Goal: Find specific page/section: Find specific page/section

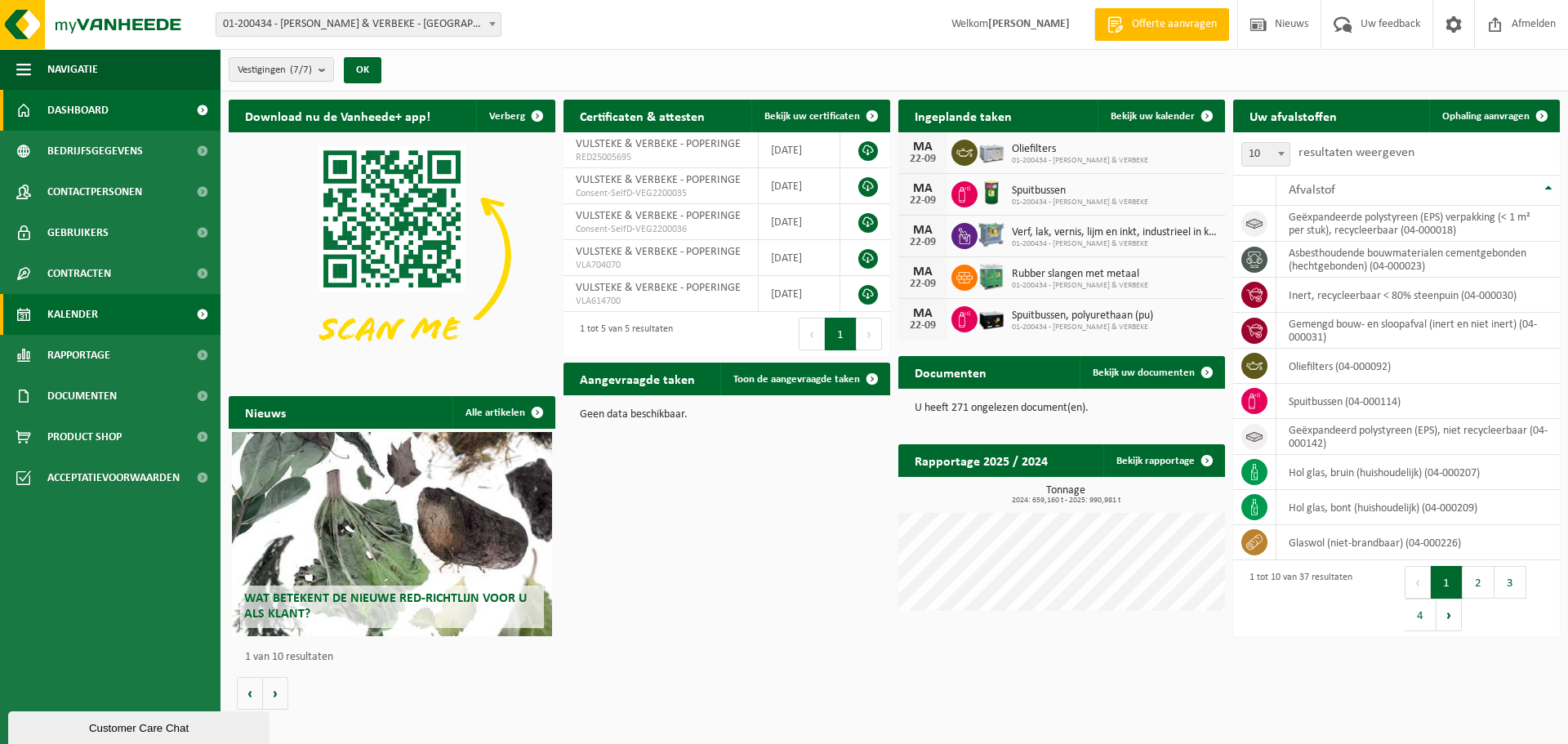
click at [80, 314] on span "Kalender" at bounding box center [73, 314] width 50 height 41
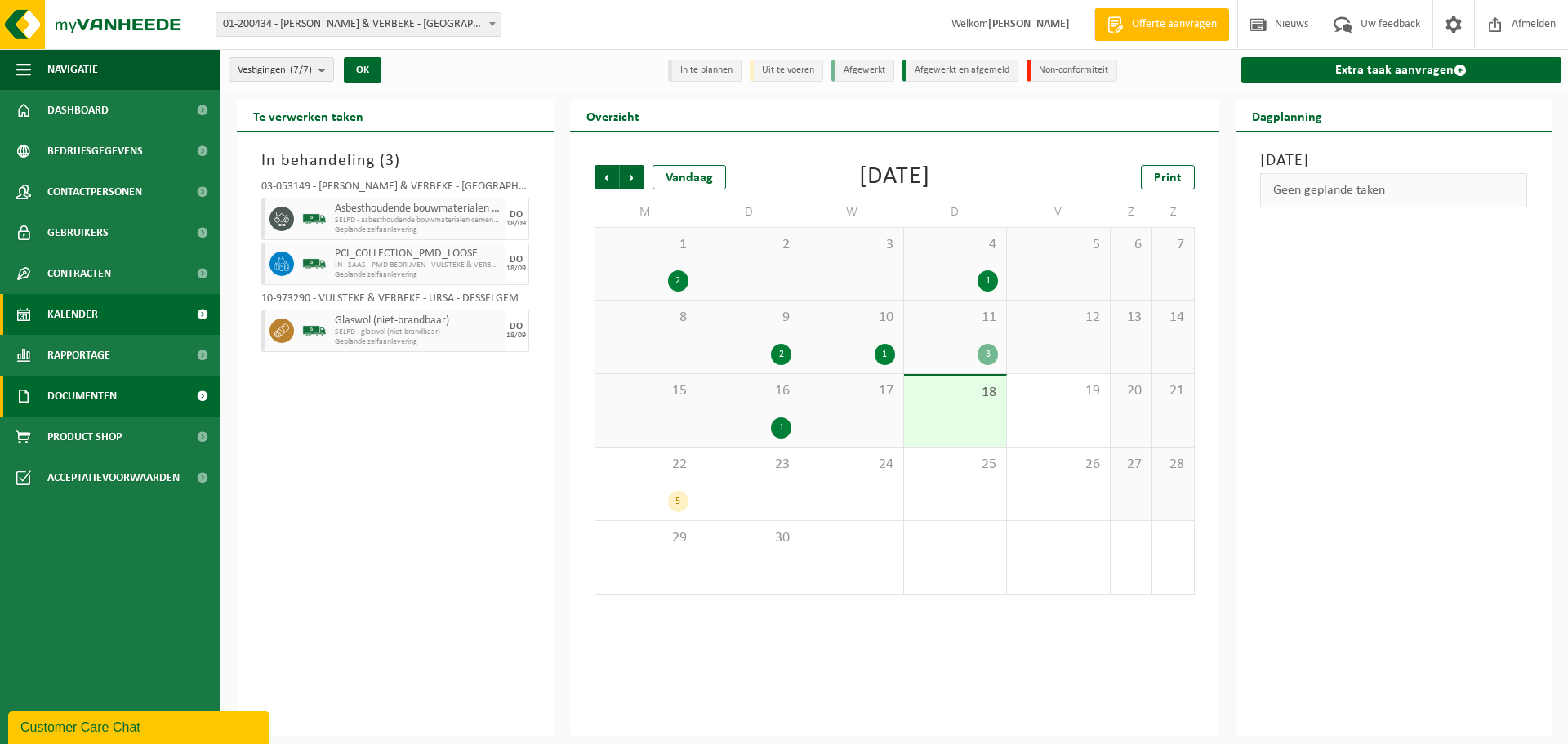
click at [98, 389] on span "Documenten" at bounding box center [82, 396] width 69 height 41
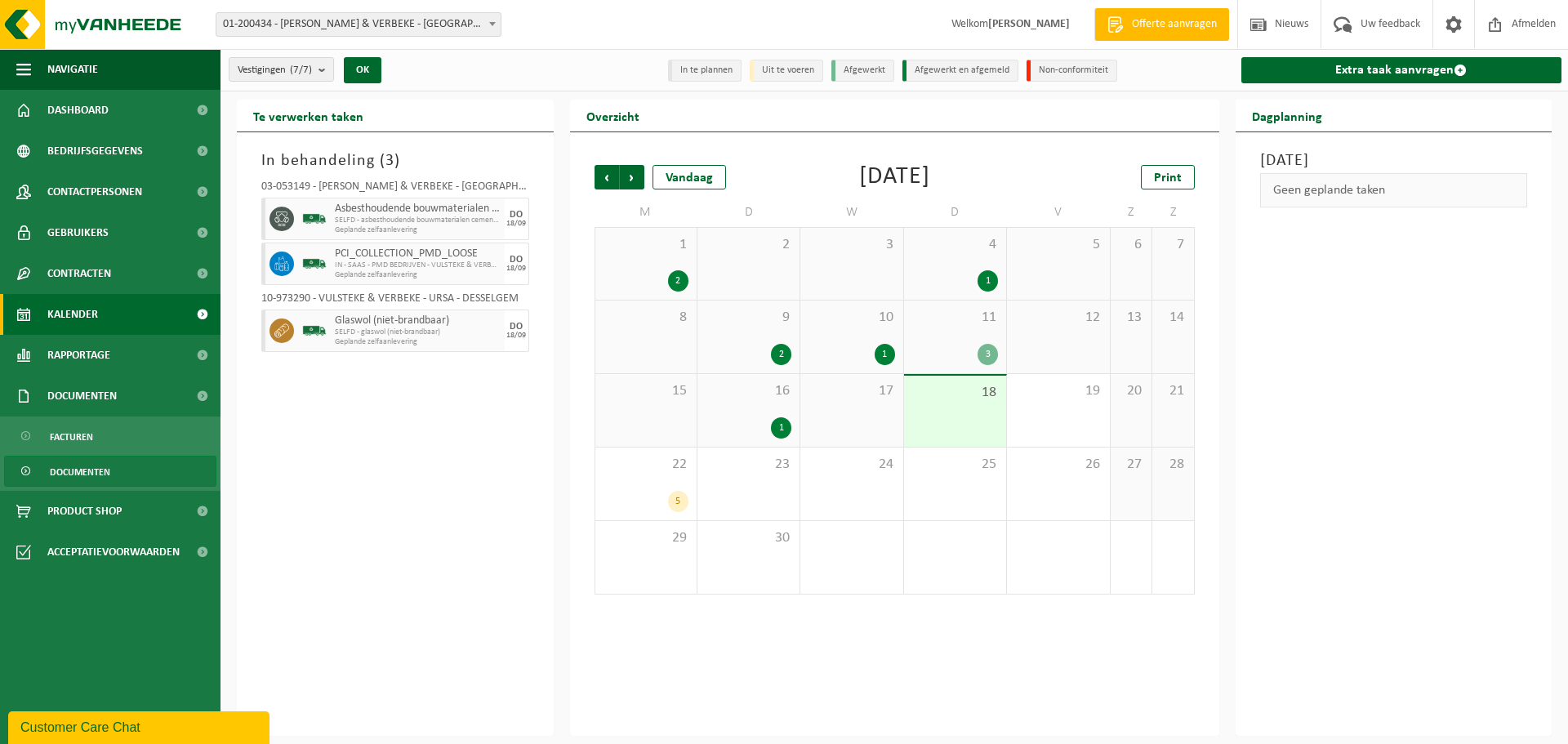
click at [112, 463] on link "Documenten" at bounding box center [111, 471] width 212 height 31
